Goal: Book appointment/travel/reservation

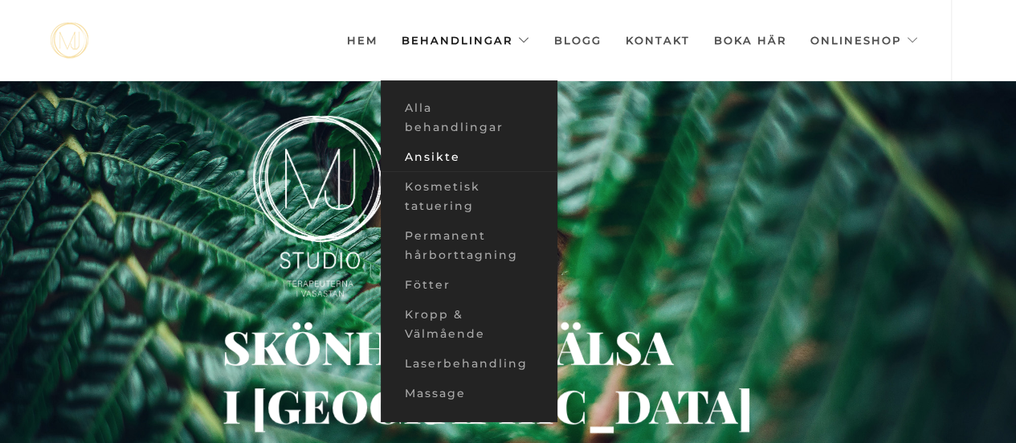
click at [444, 158] on link "Ansikte" at bounding box center [469, 157] width 177 height 30
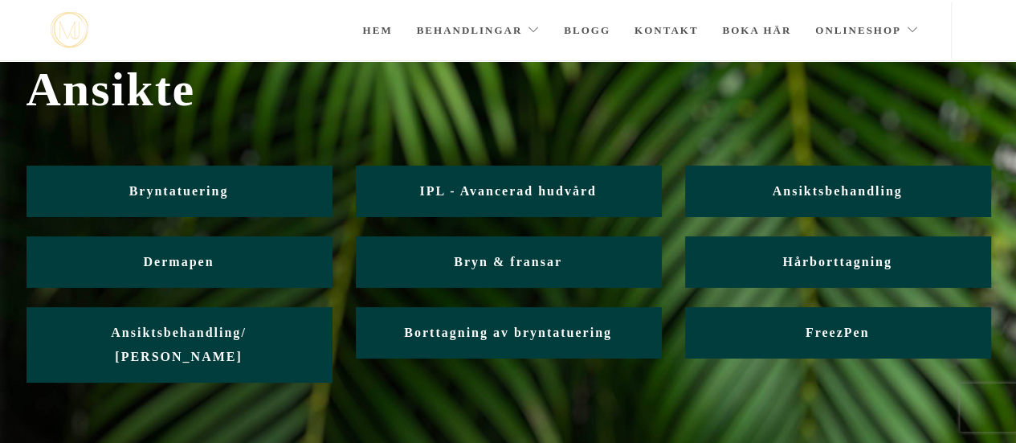
scroll to position [67, 0]
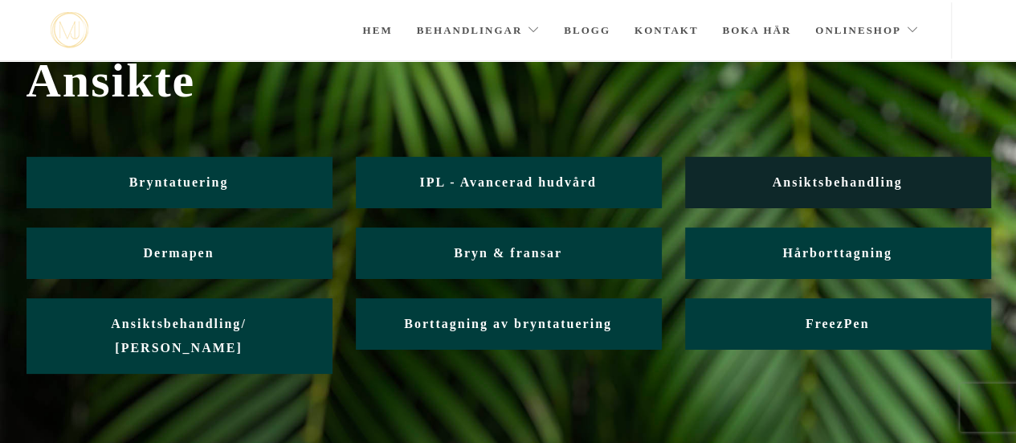
click at [810, 191] on link "Ansiktsbehandling" at bounding box center [837, 182] width 305 height 51
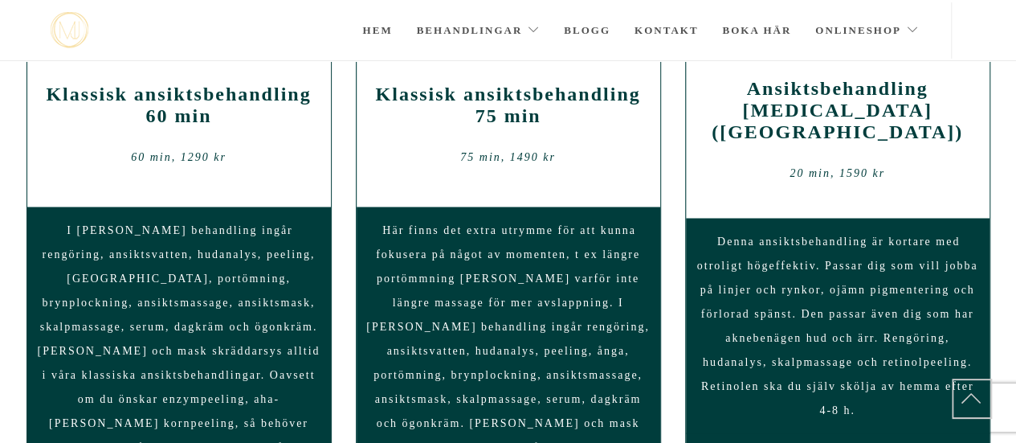
scroll to position [1328, 0]
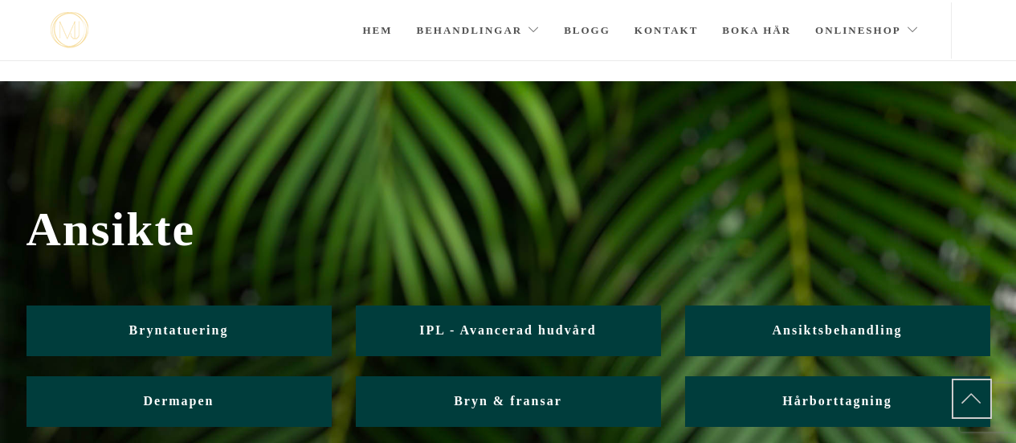
scroll to position [67, 0]
